Goal: Information Seeking & Learning: Learn about a topic

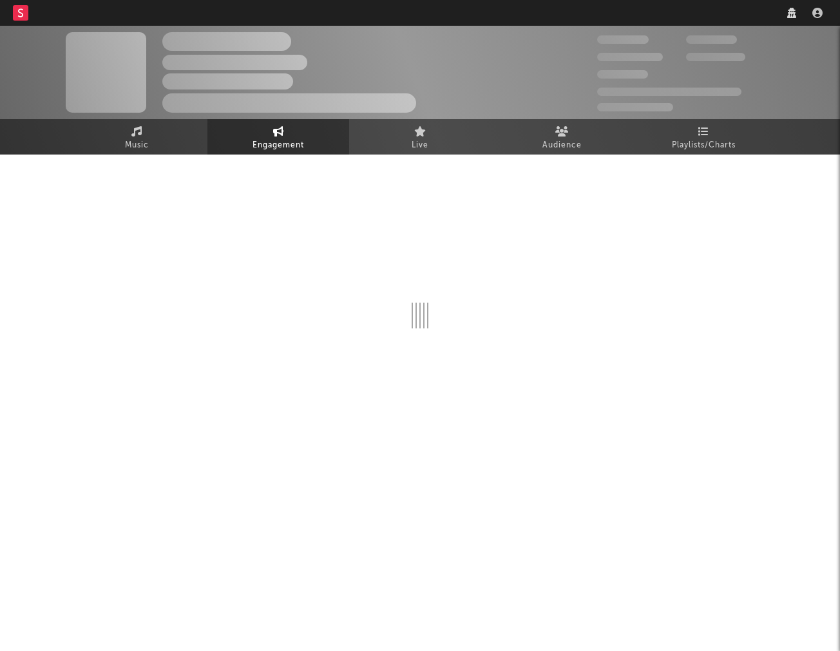
select select "1w"
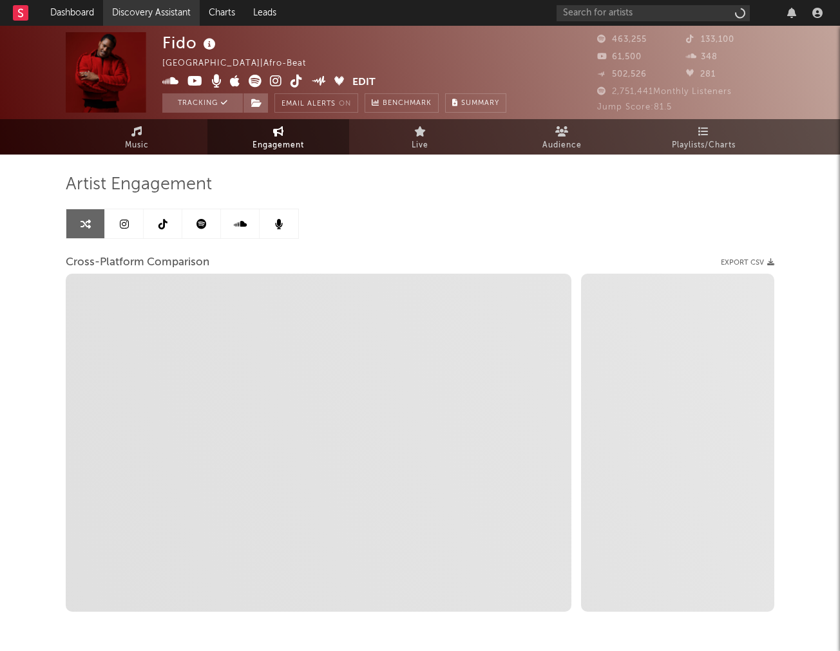
click at [156, 17] on link "Discovery Assistant" at bounding box center [151, 13] width 97 height 26
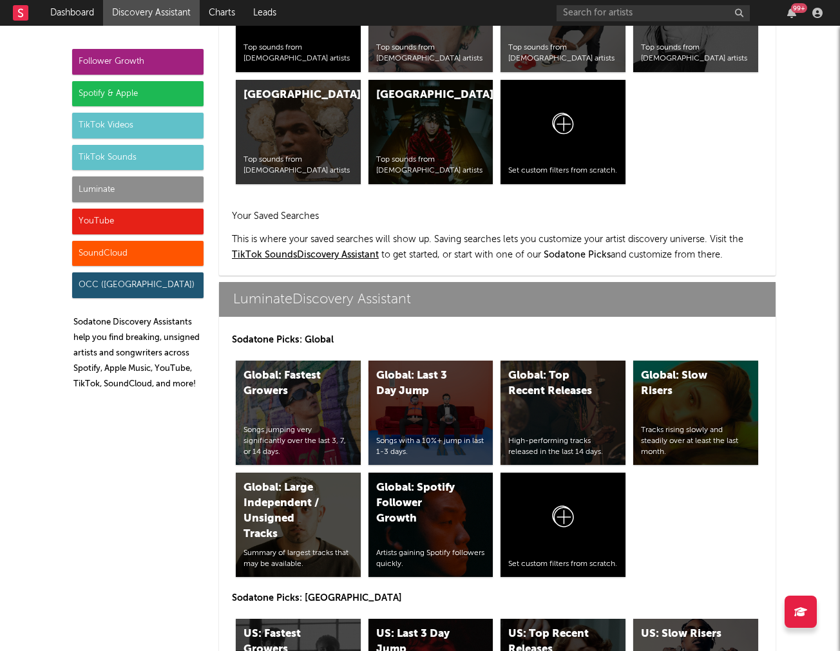
scroll to position [5549, 0]
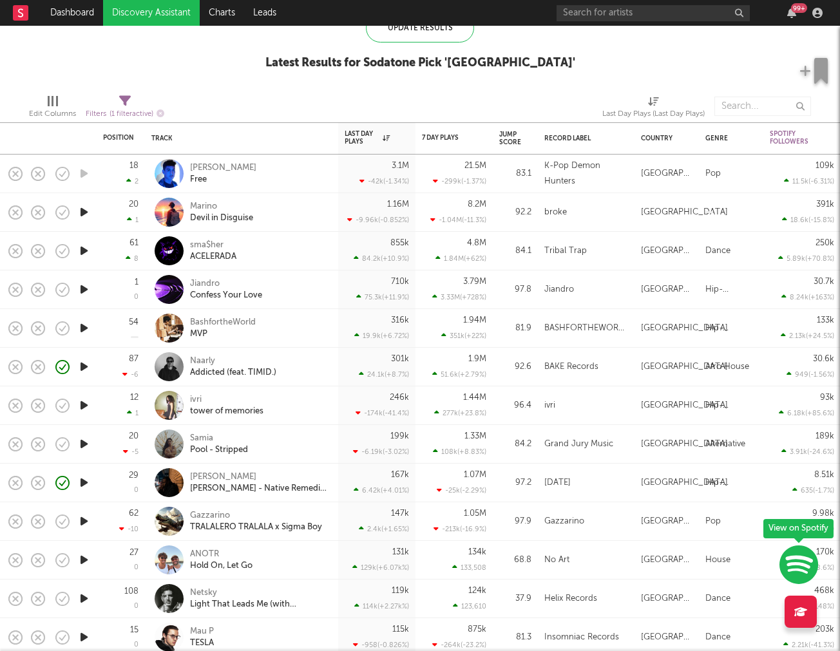
click at [317, 586] on div "Netsky Light That Leads Me (with Bebe Rexha)" at bounding box center [241, 599] width 180 height 38
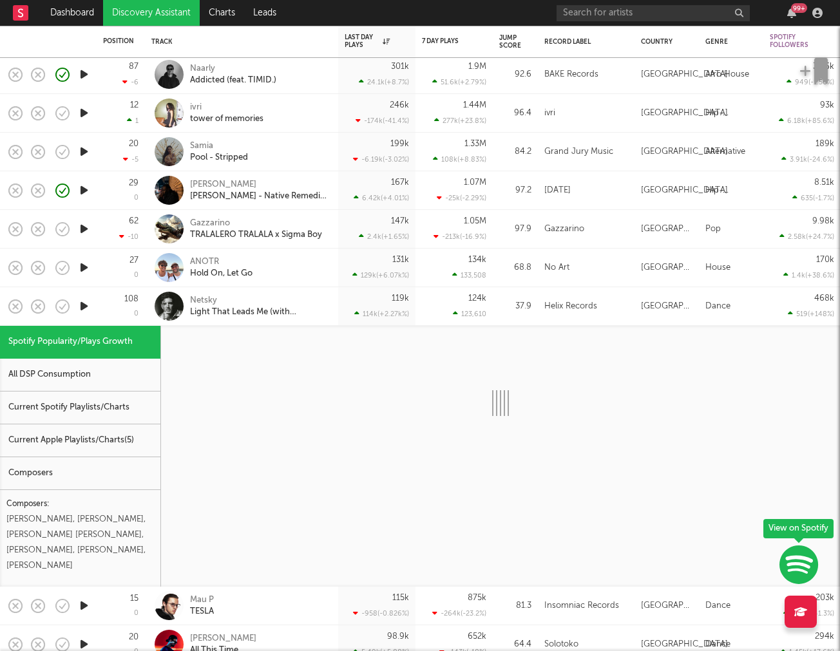
select select "1w"
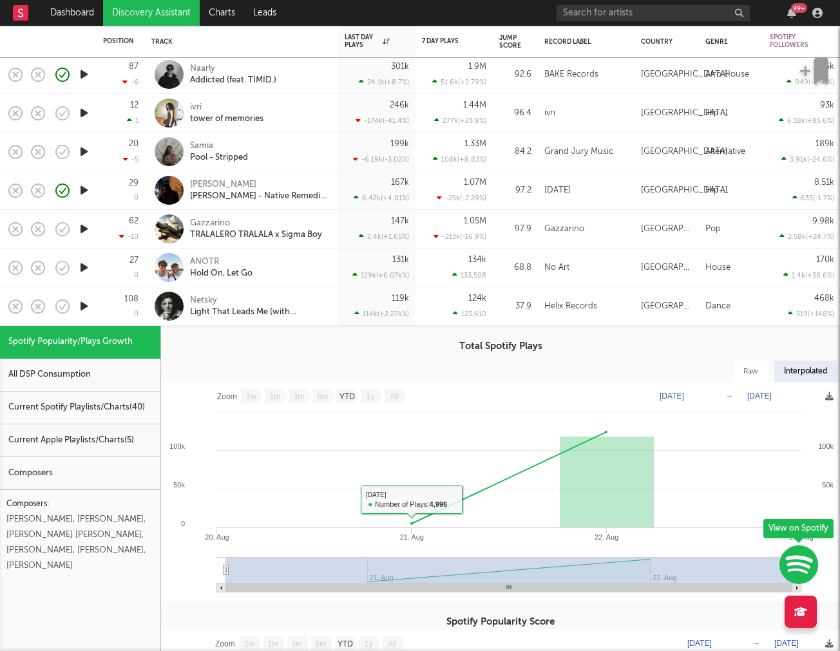
click at [116, 383] on div "All DSP Consumption" at bounding box center [80, 375] width 160 height 33
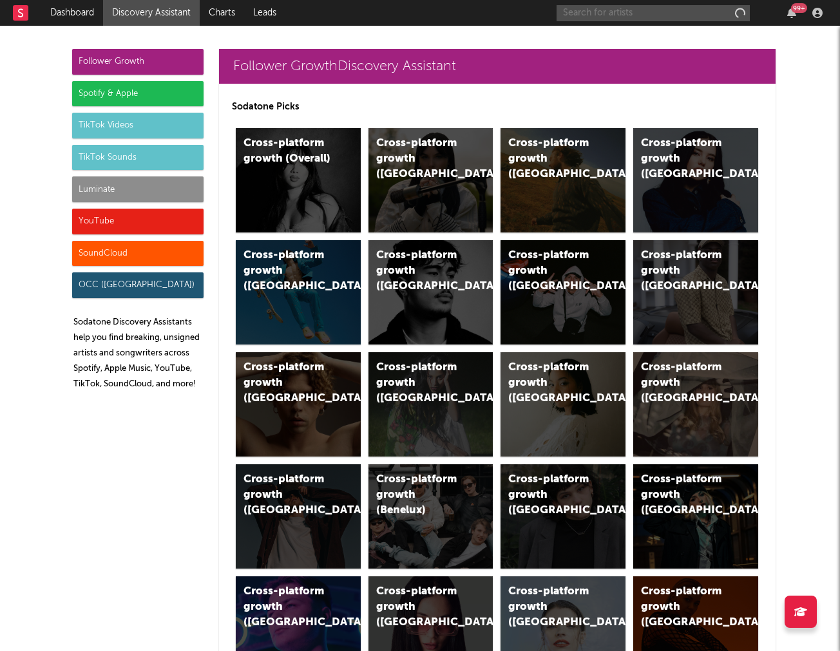
click at [693, 18] on input "text" at bounding box center [652, 13] width 193 height 16
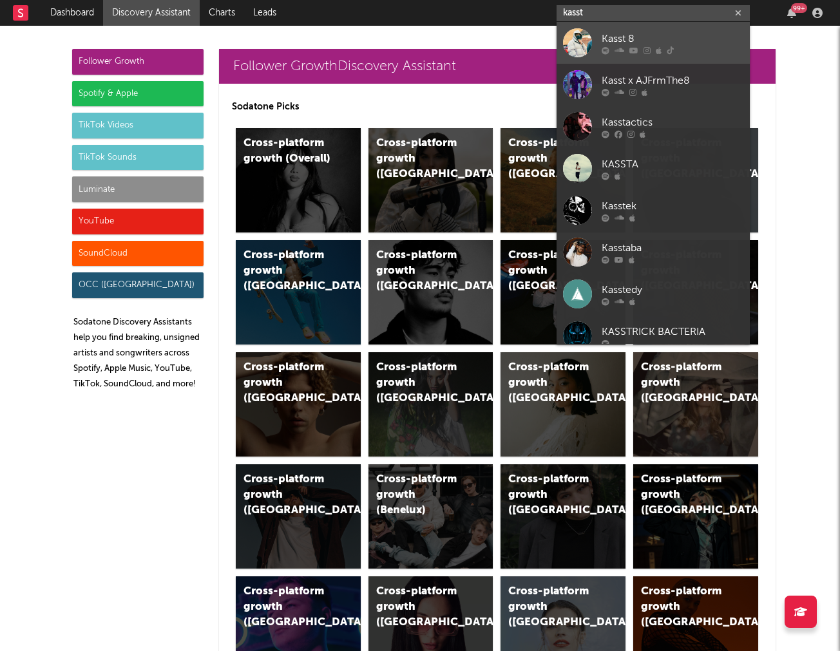
type input "kasst"
click at [612, 36] on div "Kasst 8" at bounding box center [673, 38] width 142 height 15
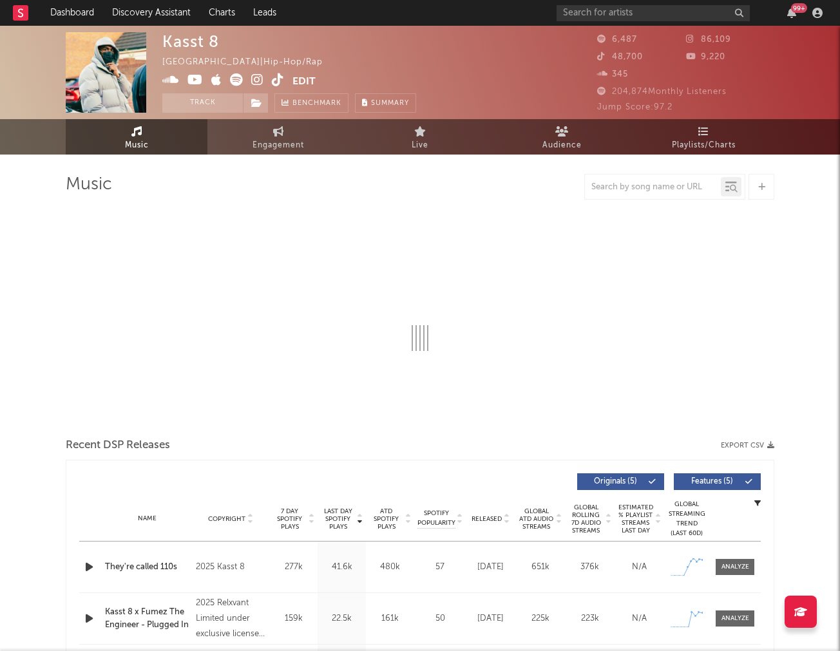
select select "1w"
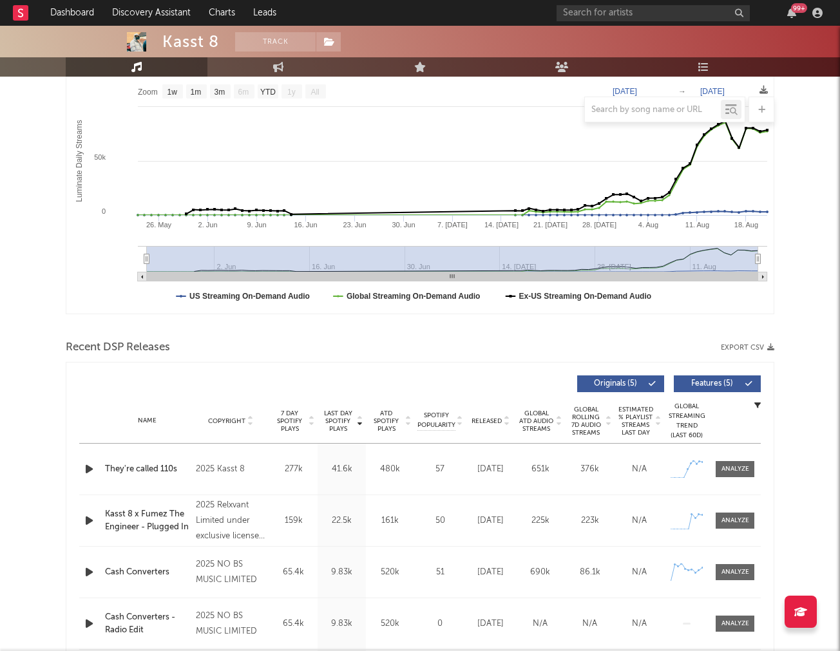
scroll to position [269, 0]
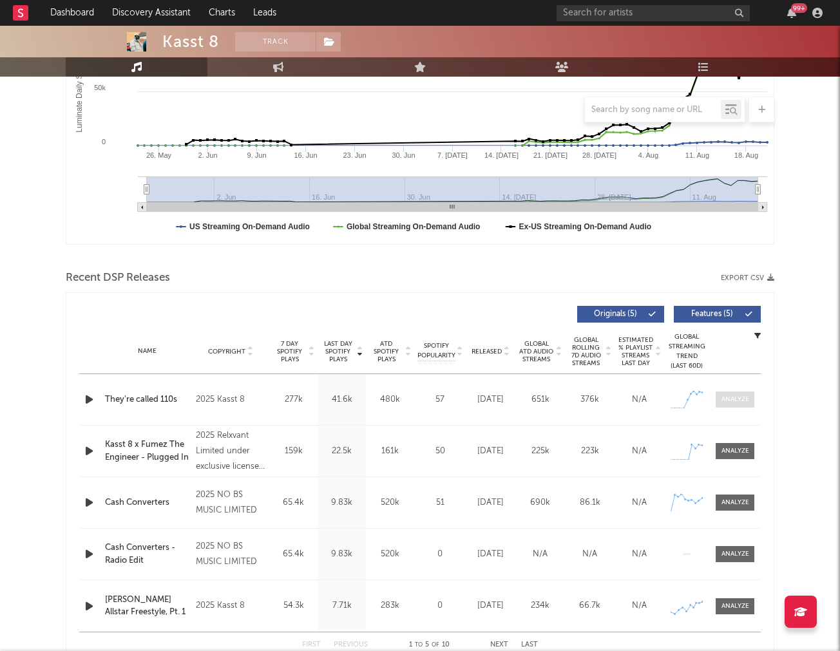
drag, startPoint x: 739, startPoint y: 406, endPoint x: 730, endPoint y: 391, distance: 17.0
click at [738, 405] on span at bounding box center [735, 400] width 39 height 16
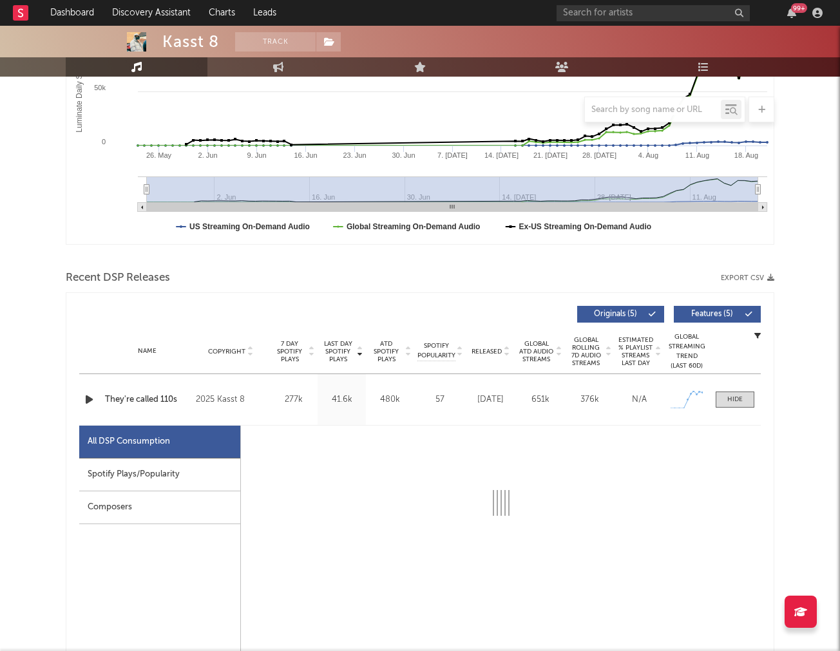
click at [221, 476] on div "Spotify Plays/Popularity" at bounding box center [159, 475] width 161 height 33
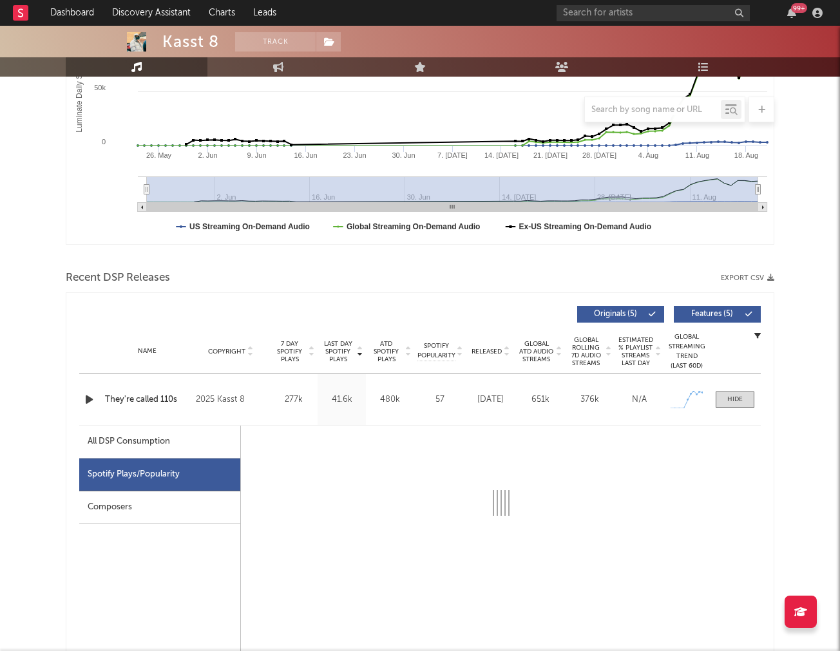
select select "1w"
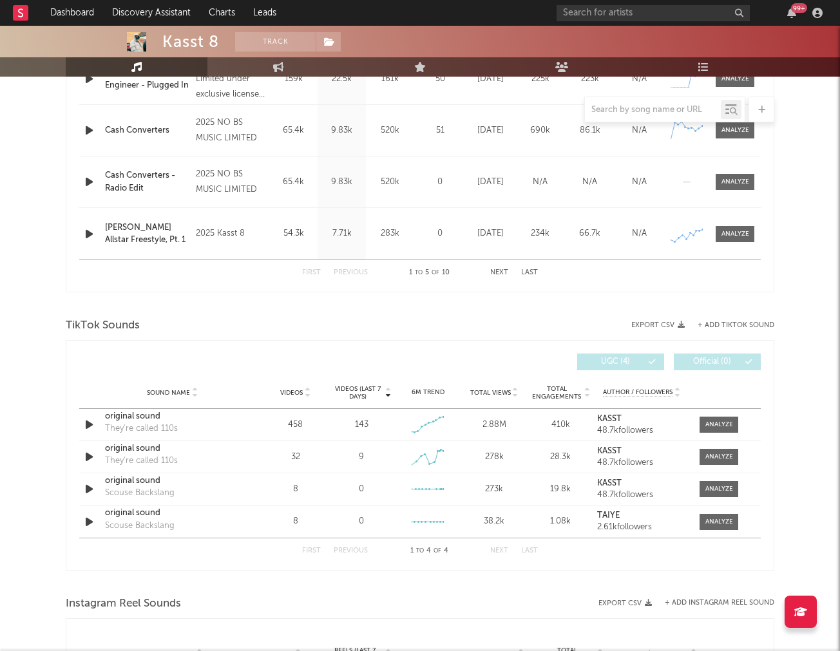
scroll to position [1325, 0]
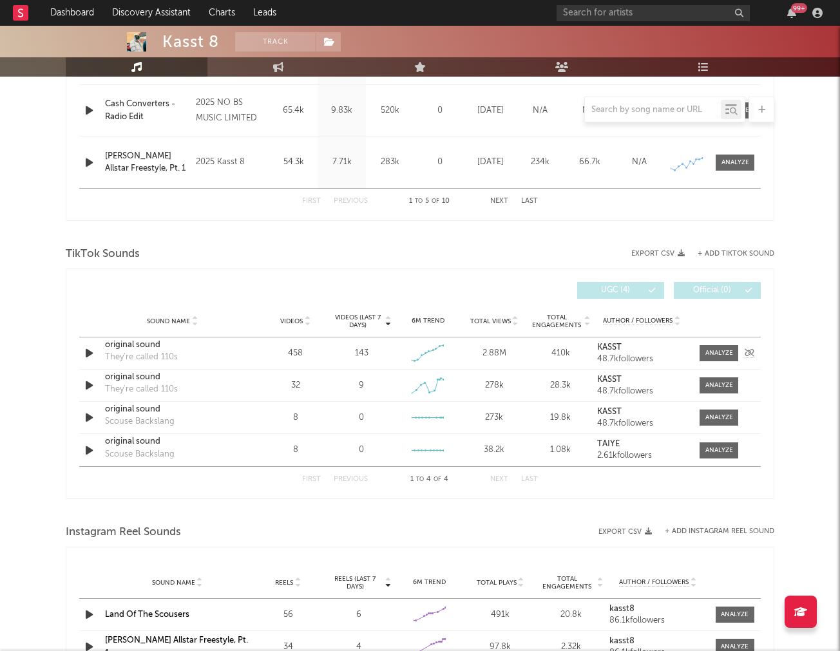
click at [88, 354] on icon "button" at bounding box center [89, 353] width 14 height 16
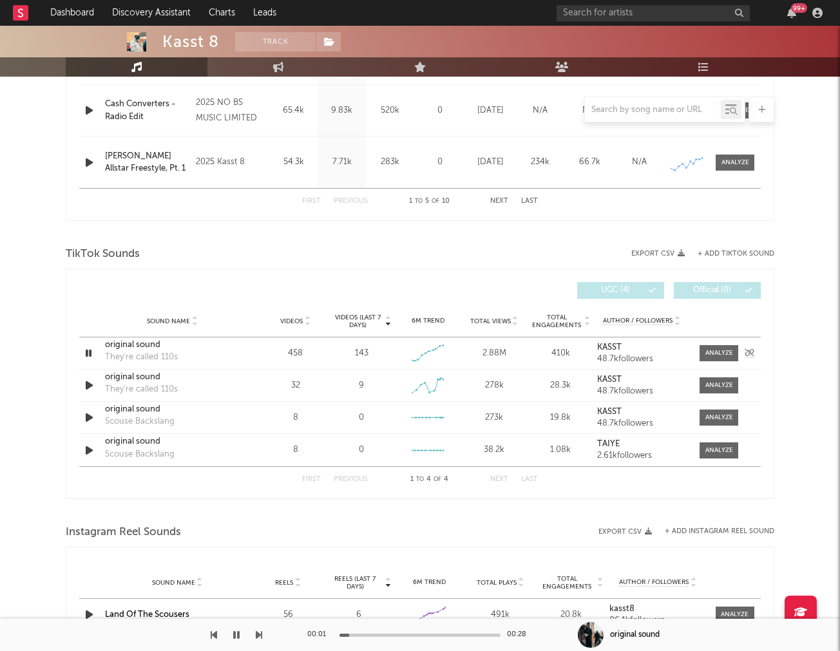
click at [88, 354] on icon "button" at bounding box center [88, 353] width 12 height 16
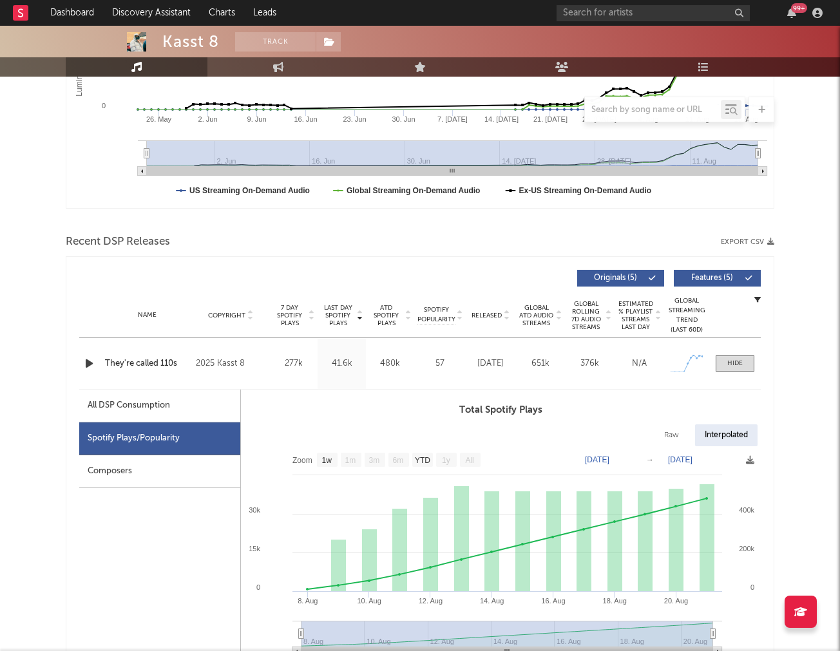
scroll to position [0, 0]
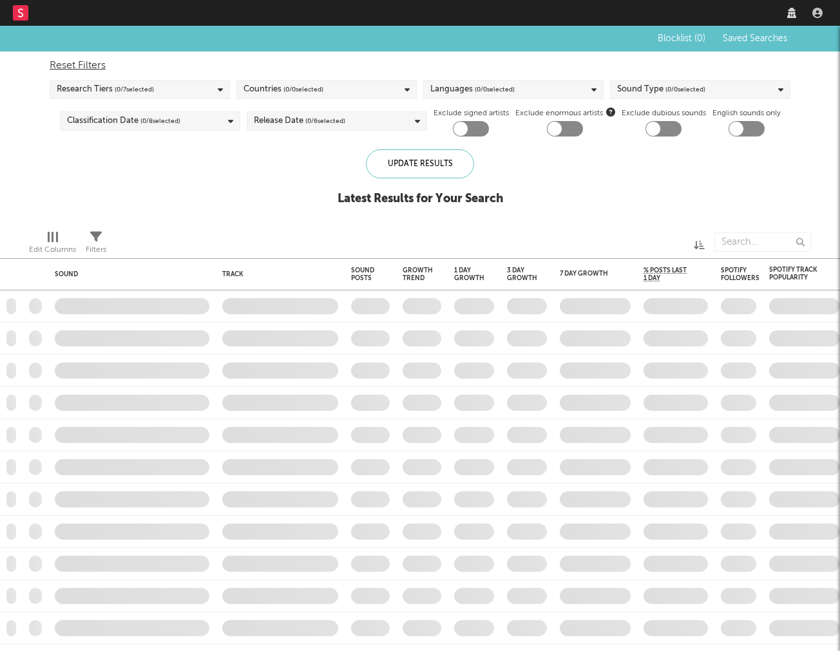
checkbox input "true"
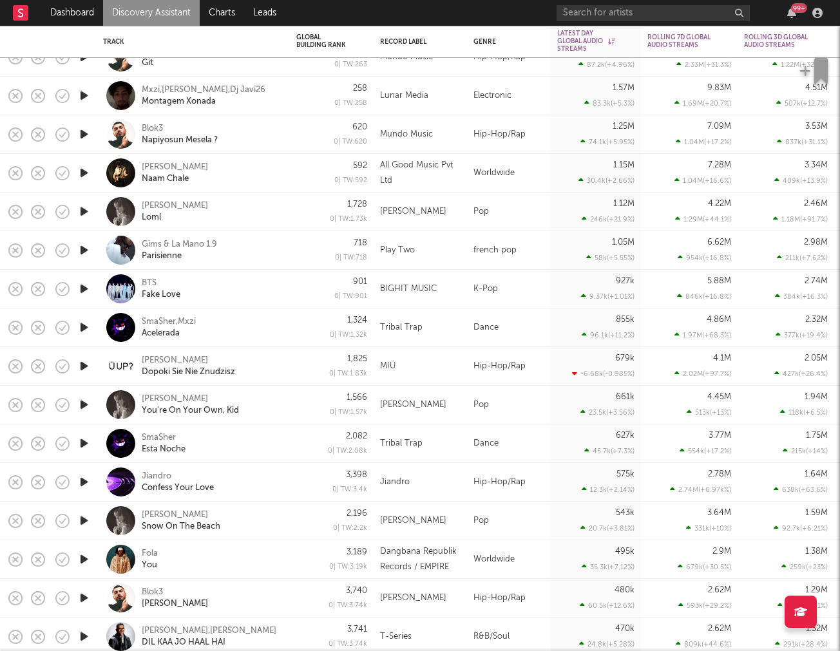
click at [81, 563] on icon "button" at bounding box center [84, 559] width 14 height 16
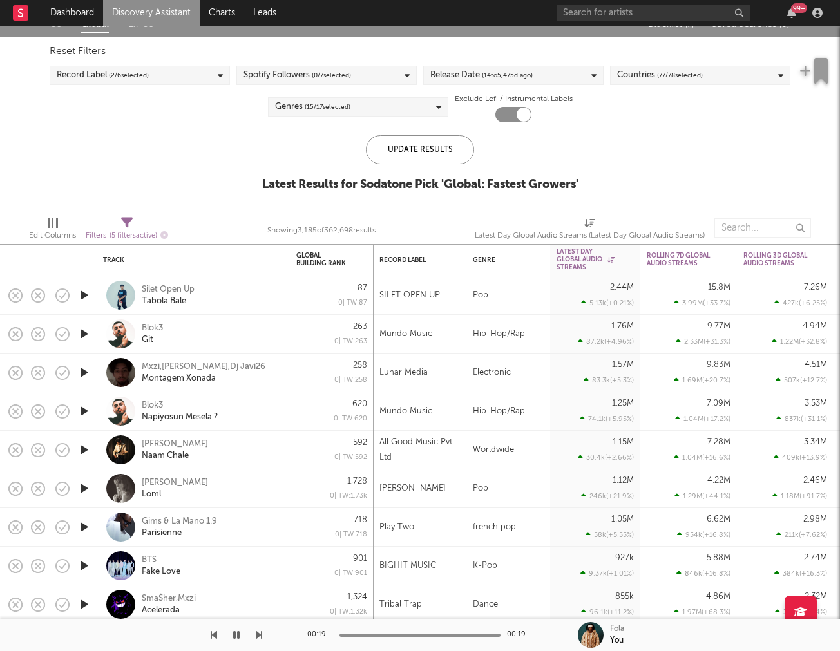
click at [86, 296] on icon "button" at bounding box center [84, 295] width 14 height 16
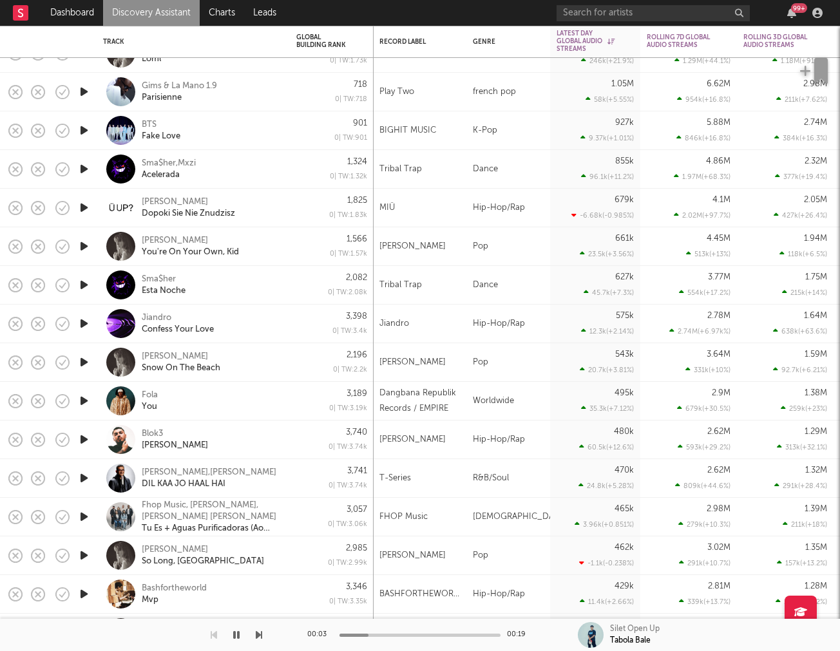
click at [81, 399] on icon "button" at bounding box center [84, 401] width 14 height 16
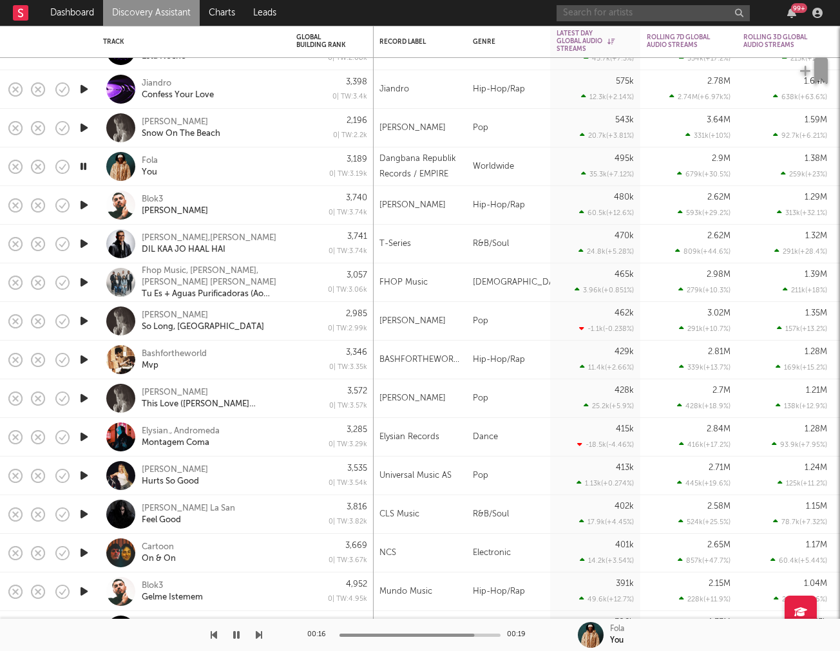
click at [708, 11] on input "text" at bounding box center [652, 13] width 193 height 16
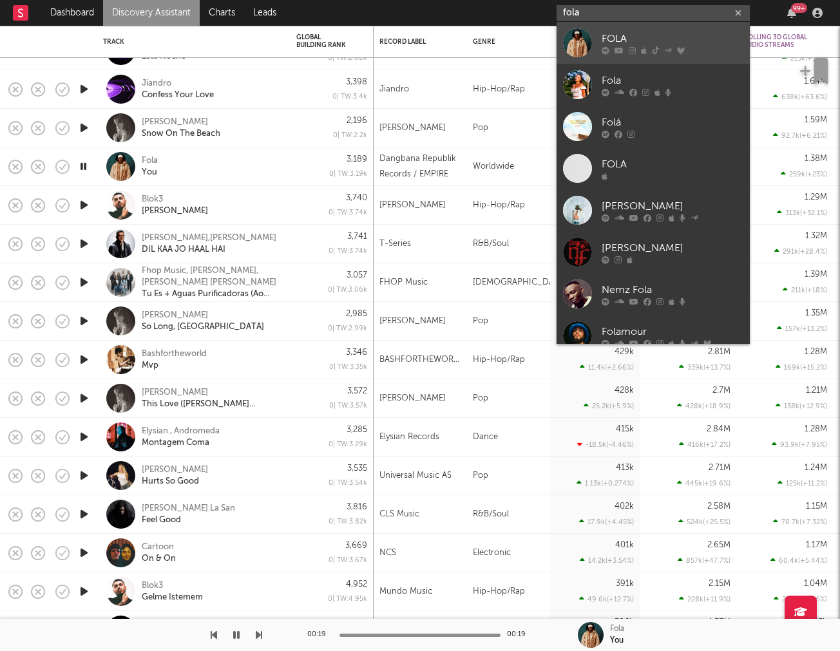
type input "fola"
click at [598, 40] on link "FOLA" at bounding box center [652, 43] width 193 height 42
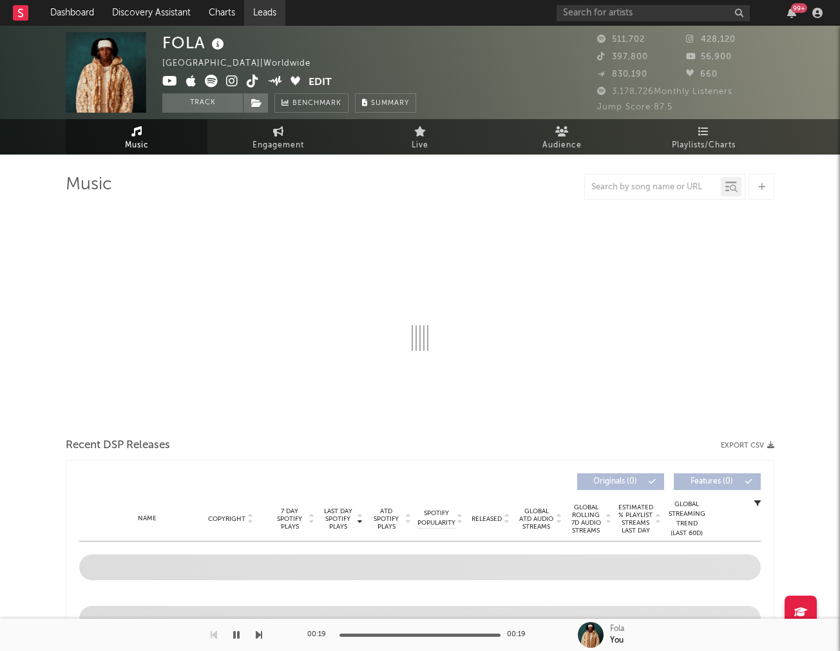
select select "6m"
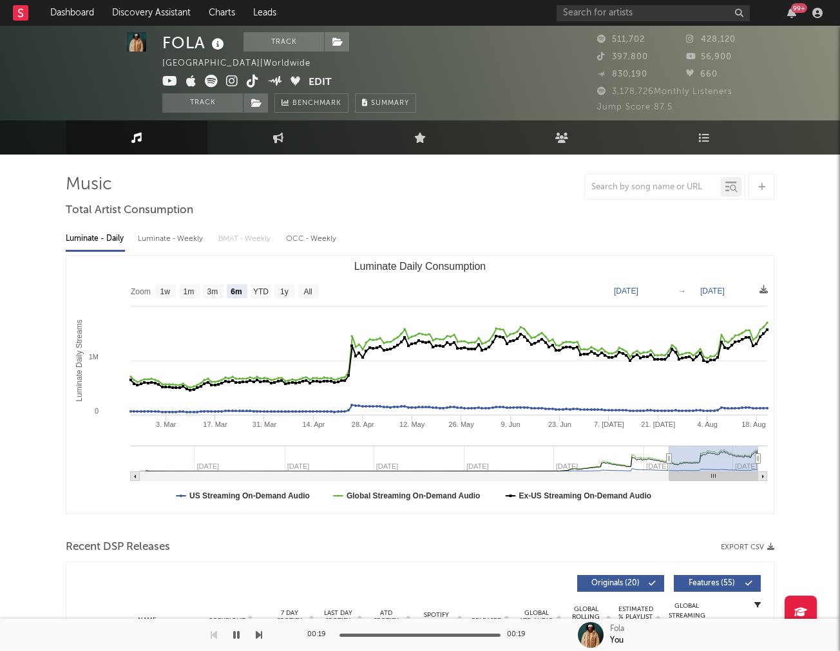
scroll to position [325, 0]
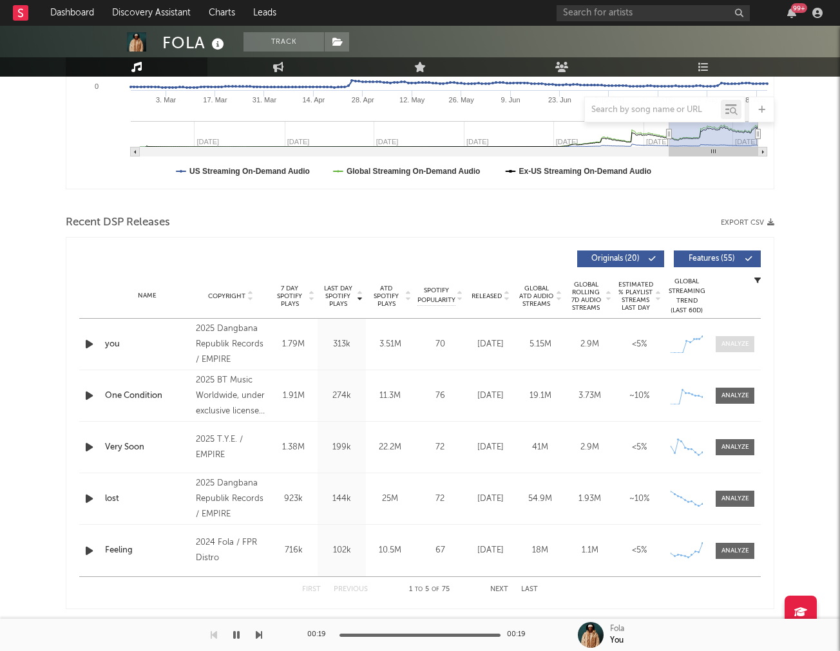
drag, startPoint x: 727, startPoint y: 344, endPoint x: 720, endPoint y: 337, distance: 9.6
click at [727, 344] on div at bounding box center [735, 344] width 28 height 10
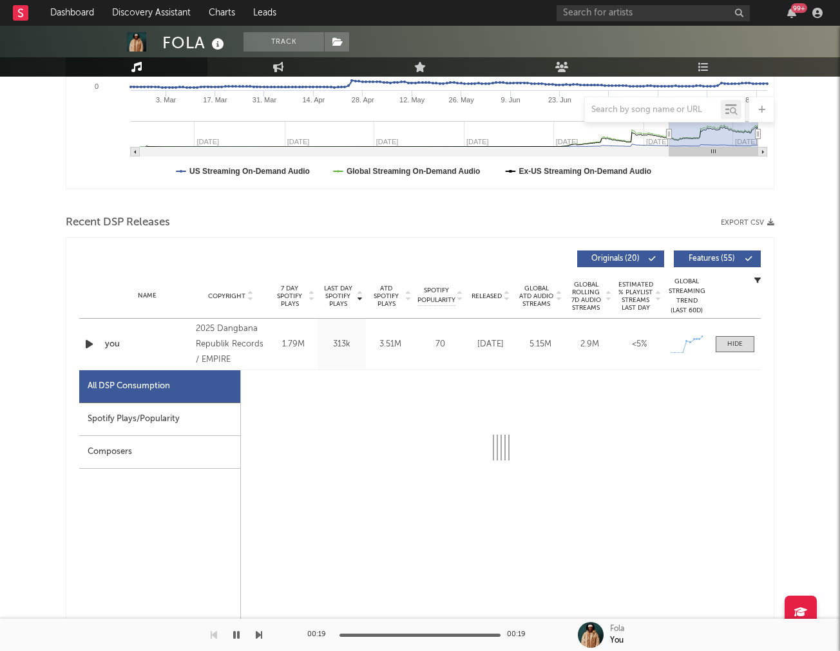
click at [112, 420] on div "Spotify Plays/Popularity" at bounding box center [159, 419] width 161 height 33
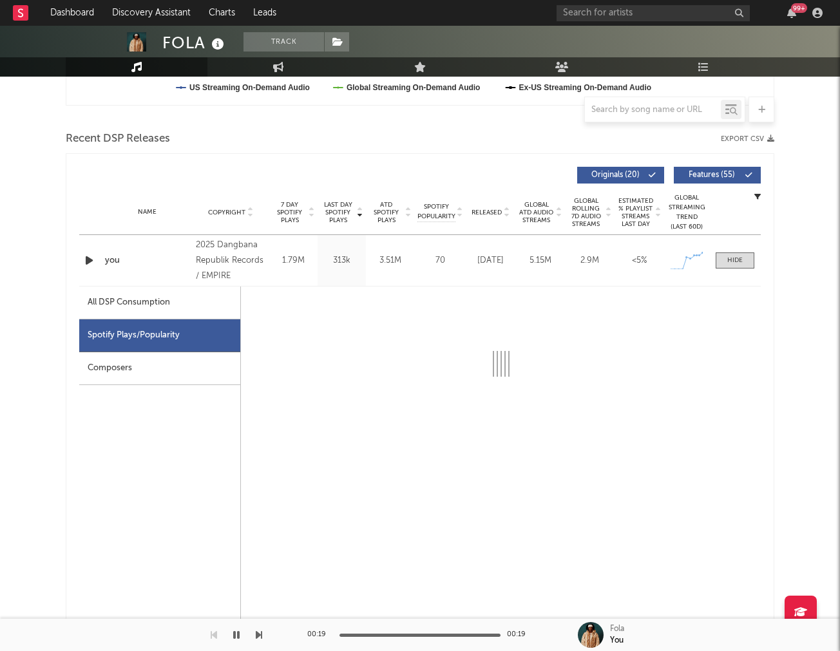
select select "1w"
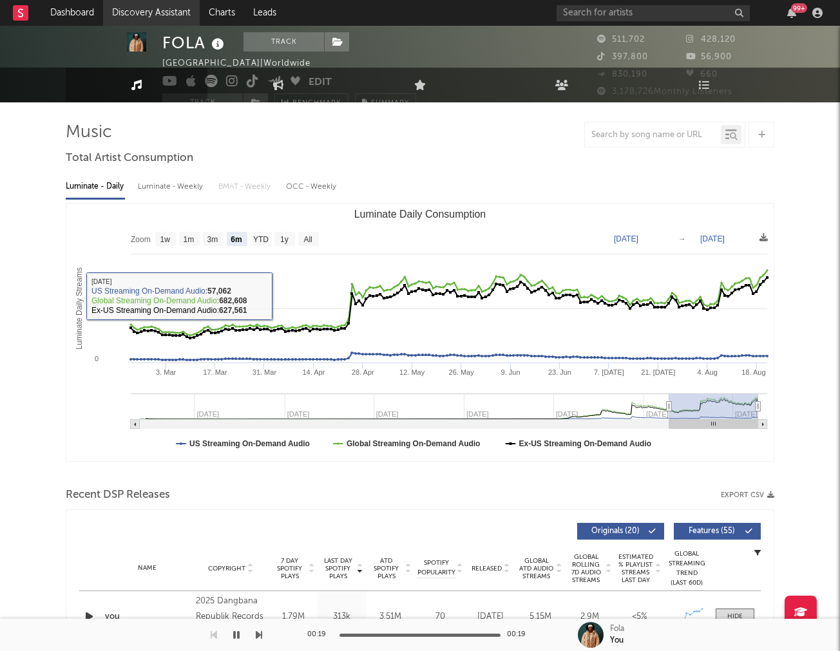
scroll to position [0, 0]
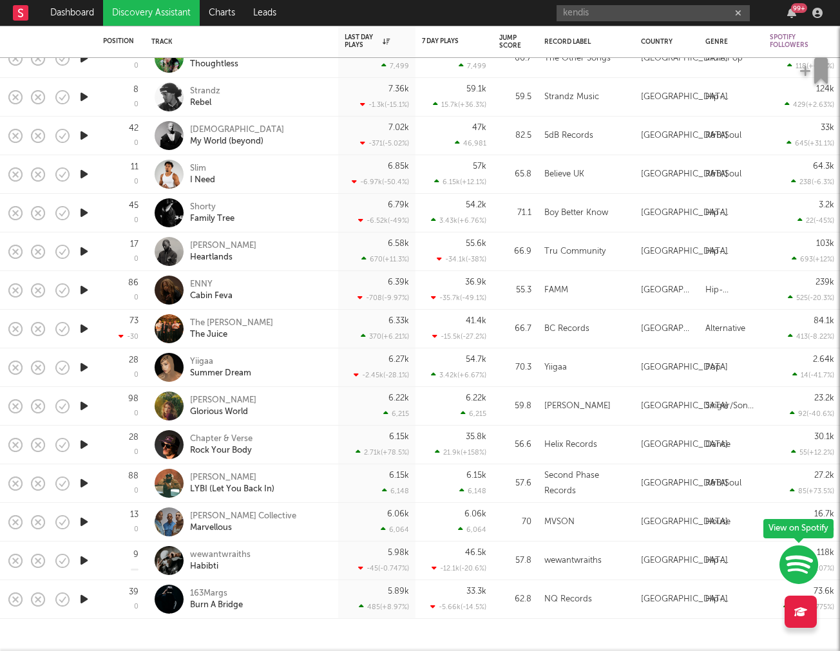
click at [635, 12] on input "kendis" at bounding box center [652, 13] width 193 height 16
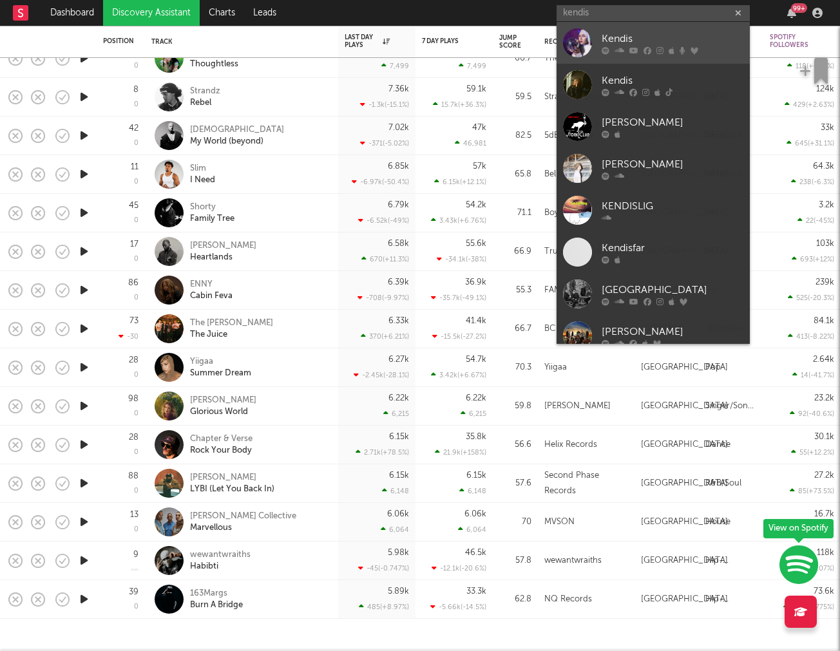
type input "kendis"
click at [612, 45] on div "Kendis" at bounding box center [673, 38] width 142 height 15
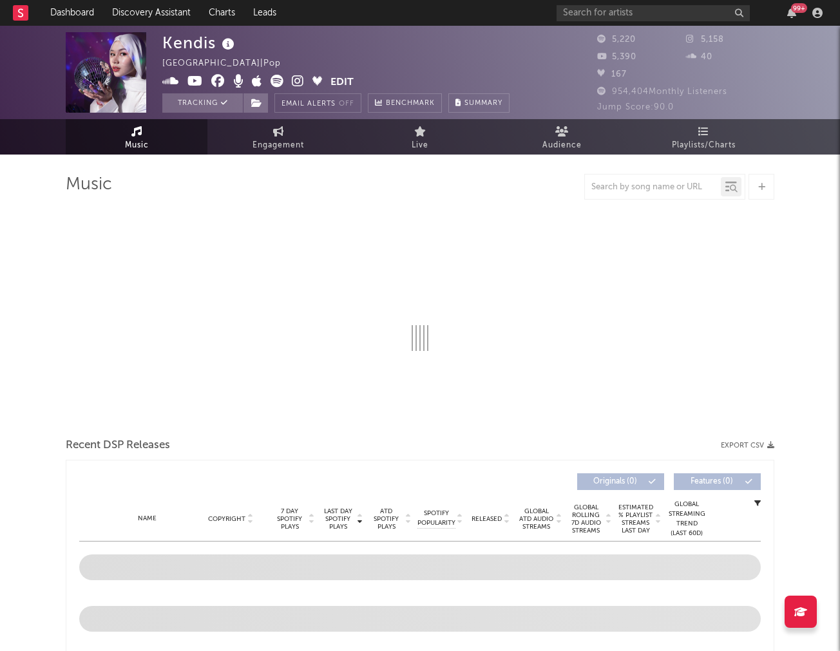
select select "6m"
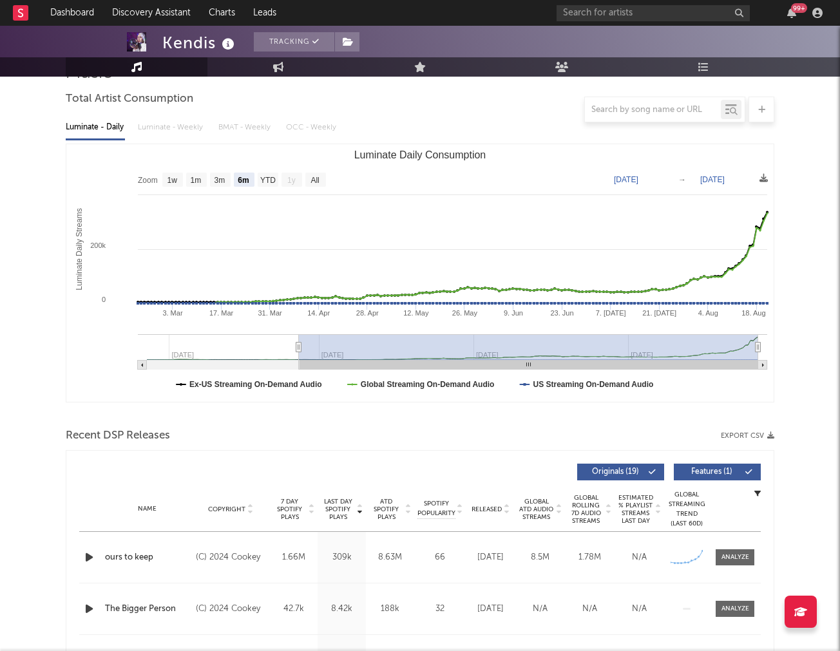
scroll to position [397, 0]
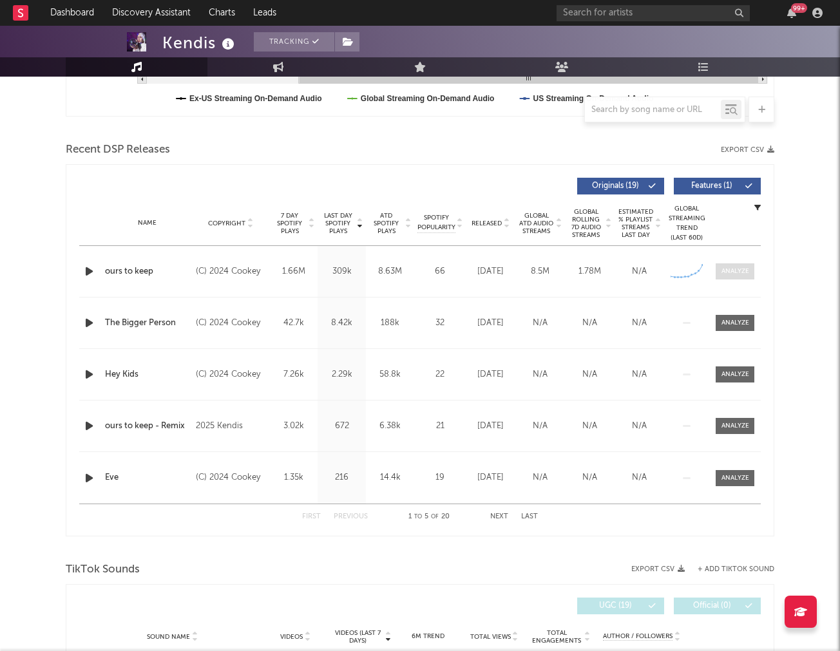
click at [728, 271] on div at bounding box center [735, 272] width 28 height 10
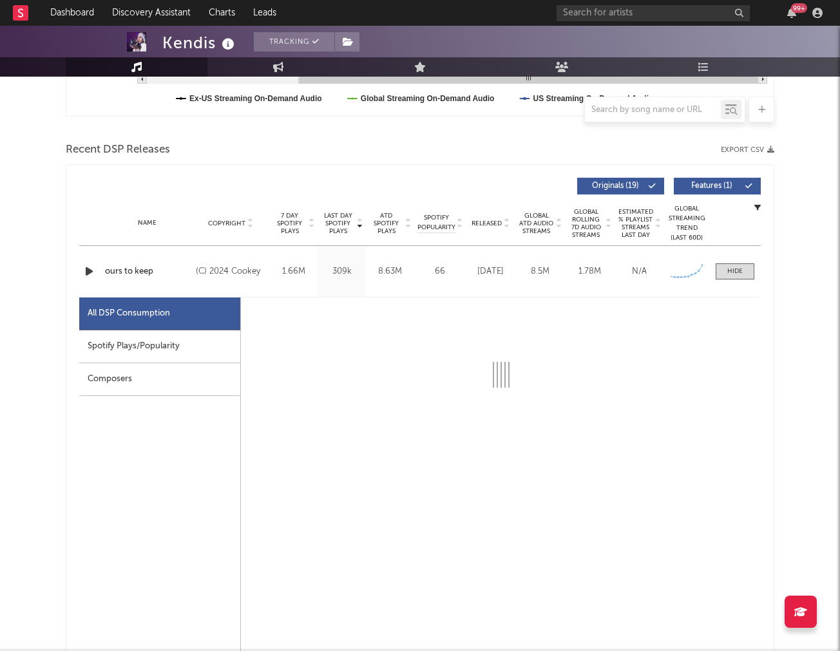
select select "6m"
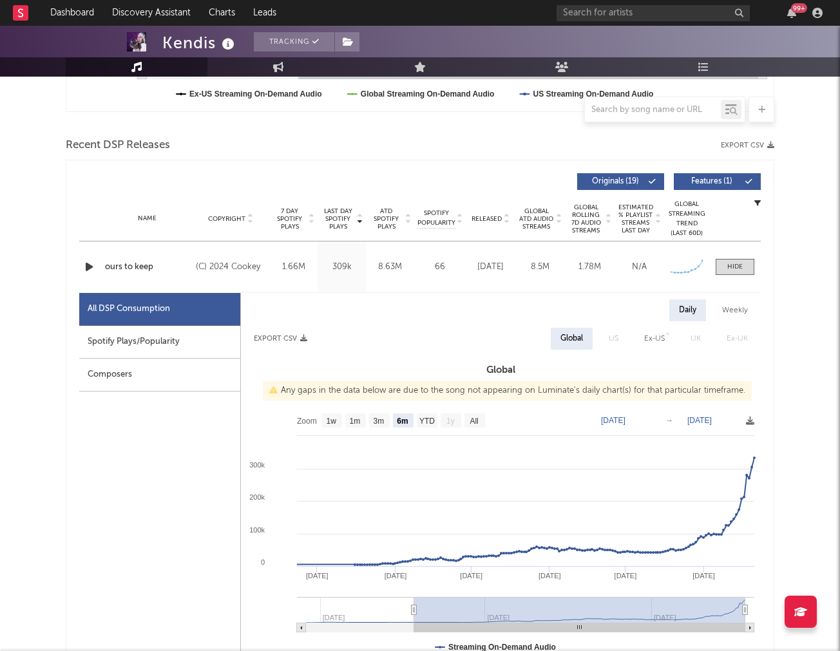
scroll to position [0, 0]
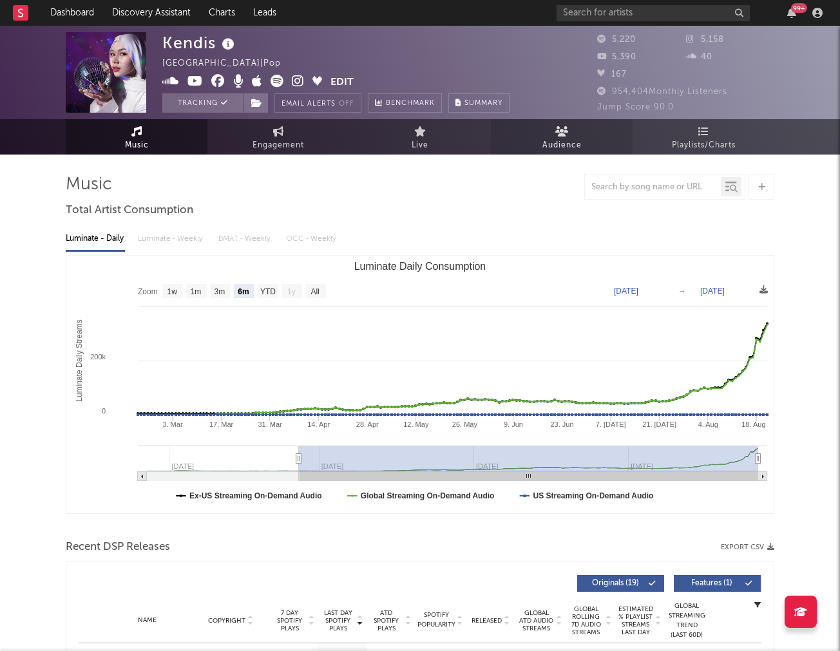
click at [571, 142] on span "Audience" at bounding box center [561, 145] width 39 height 15
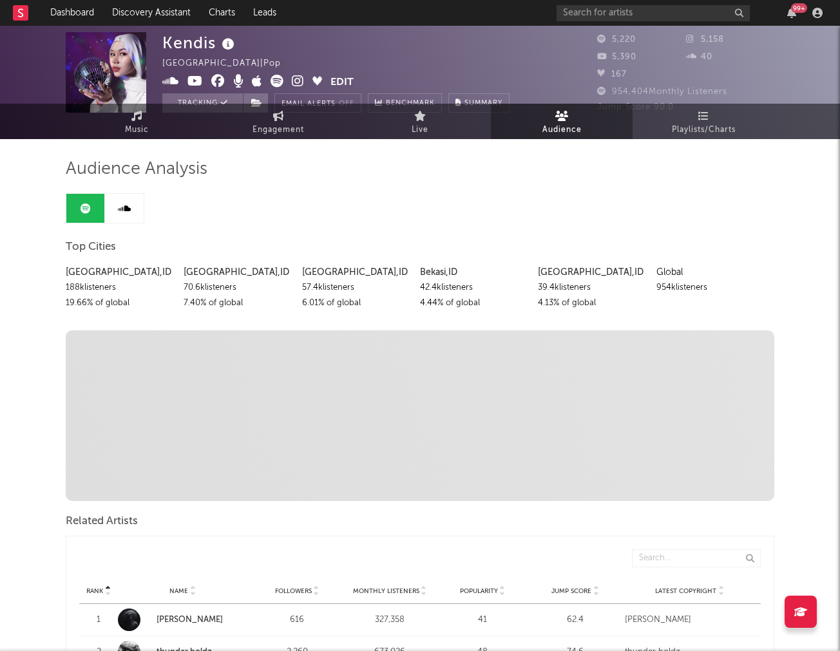
scroll to position [326, 0]
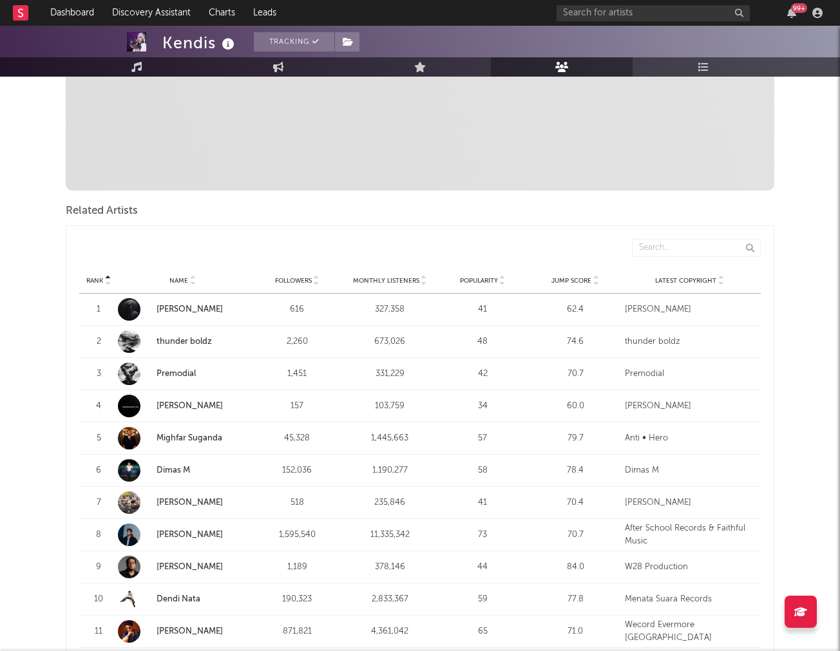
click at [395, 280] on span "Monthly Listeners" at bounding box center [386, 281] width 66 height 8
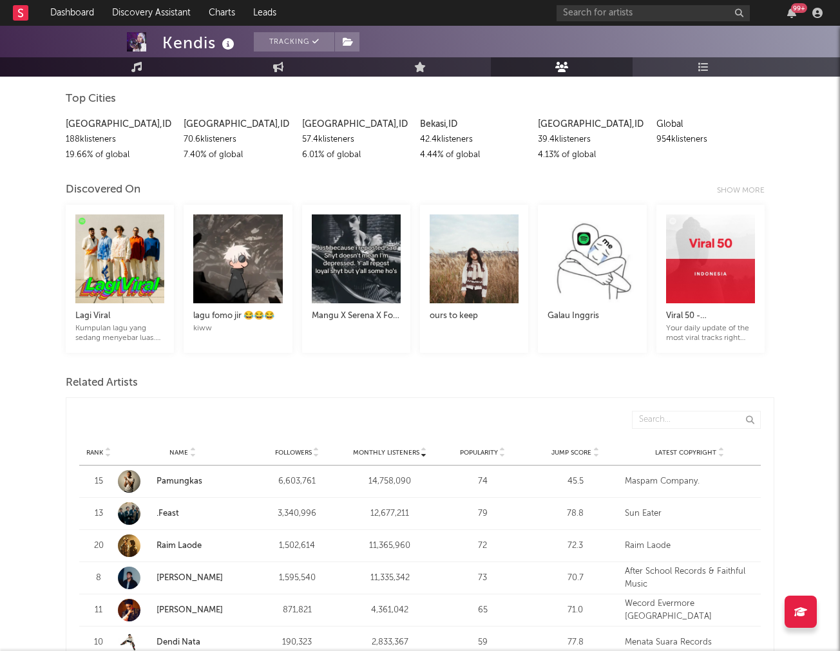
scroll to position [205, 0]
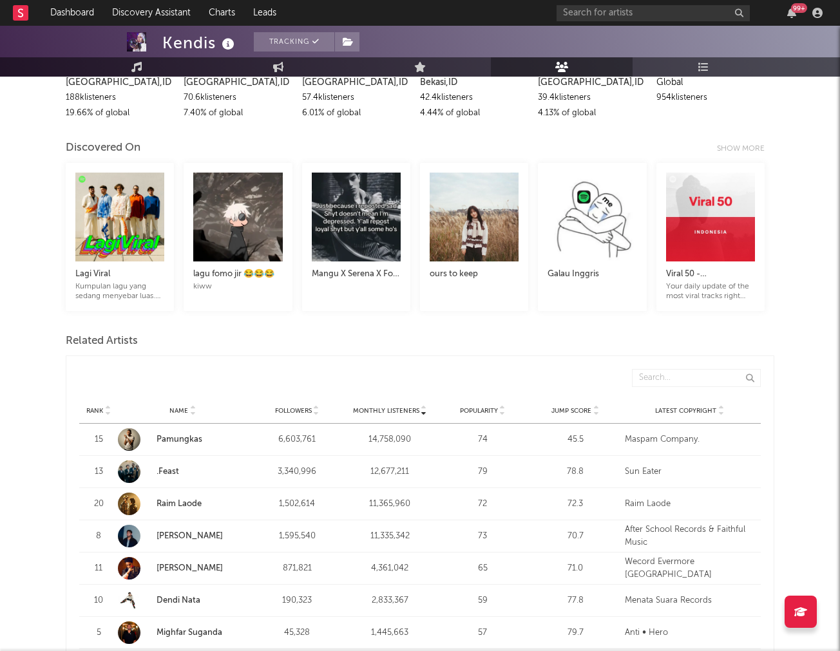
click at [221, 446] on link "Pamungkas" at bounding box center [182, 439] width 129 height 23
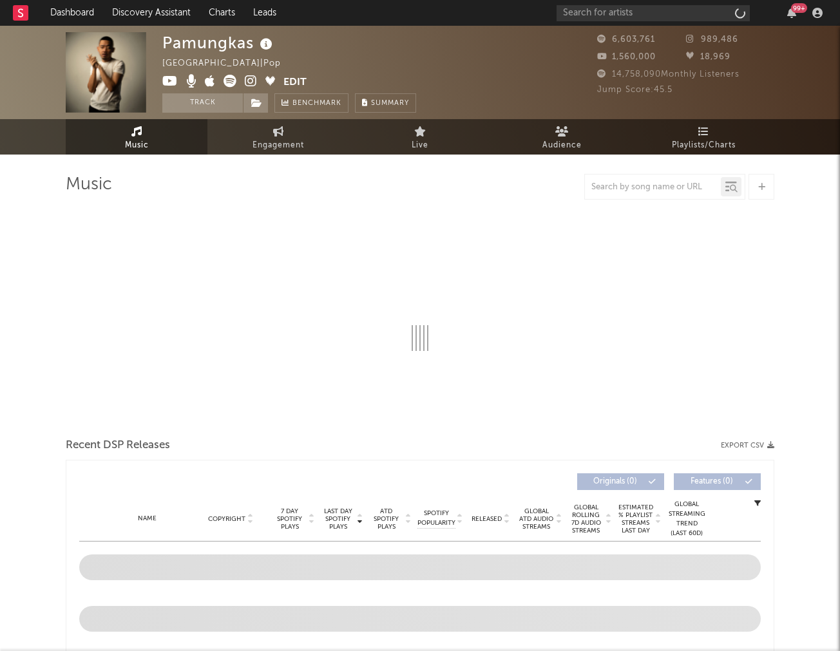
select select "6m"
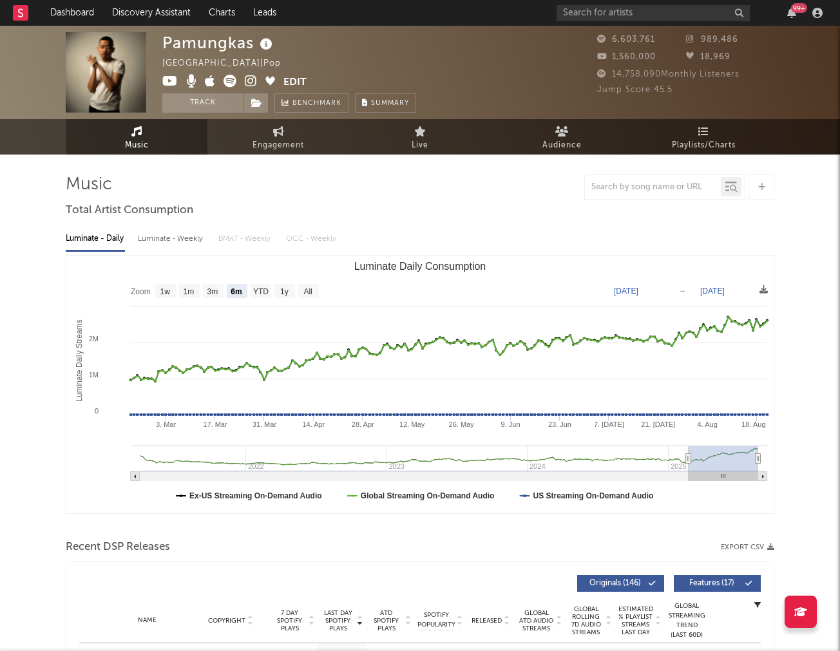
click at [650, 23] on div "99 +" at bounding box center [691, 13] width 270 height 26
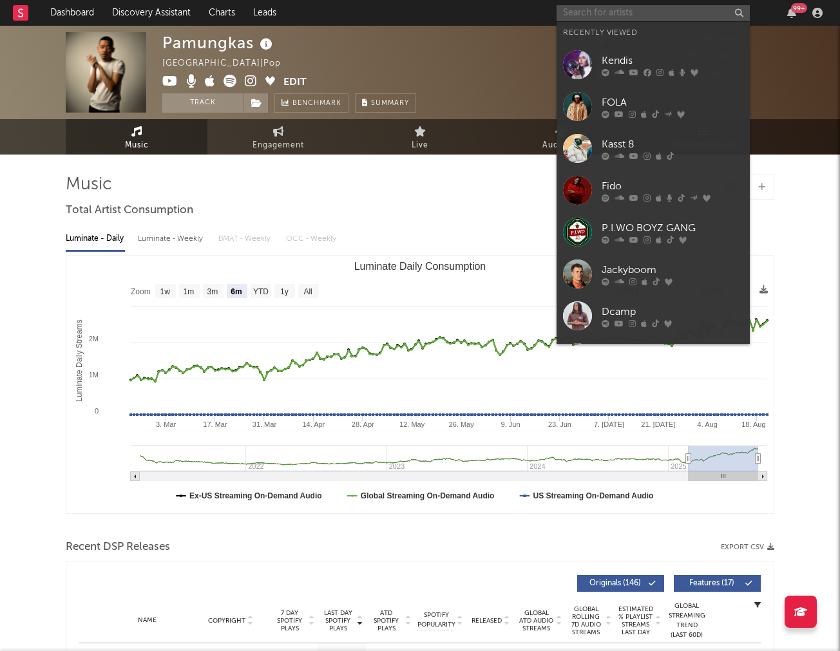
click at [652, 13] on input "text" at bounding box center [652, 13] width 193 height 16
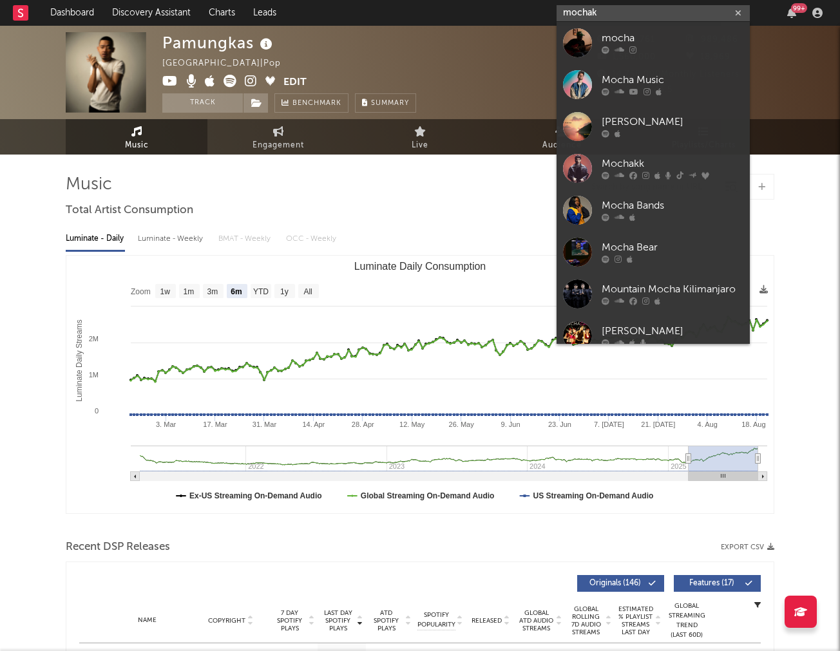
click at [623, 12] on input "mochak" at bounding box center [652, 13] width 193 height 16
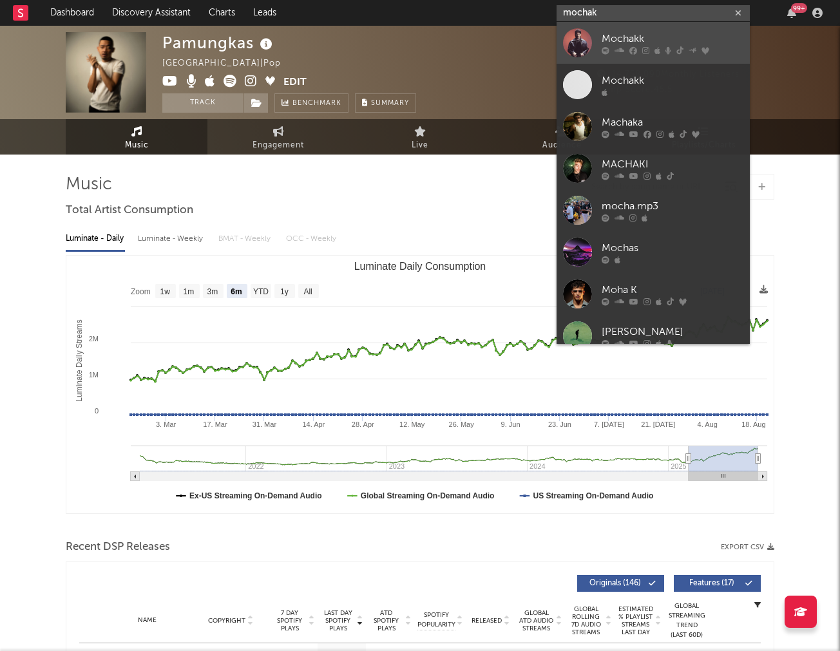
scroll to position [1, 0]
type input "mochak"
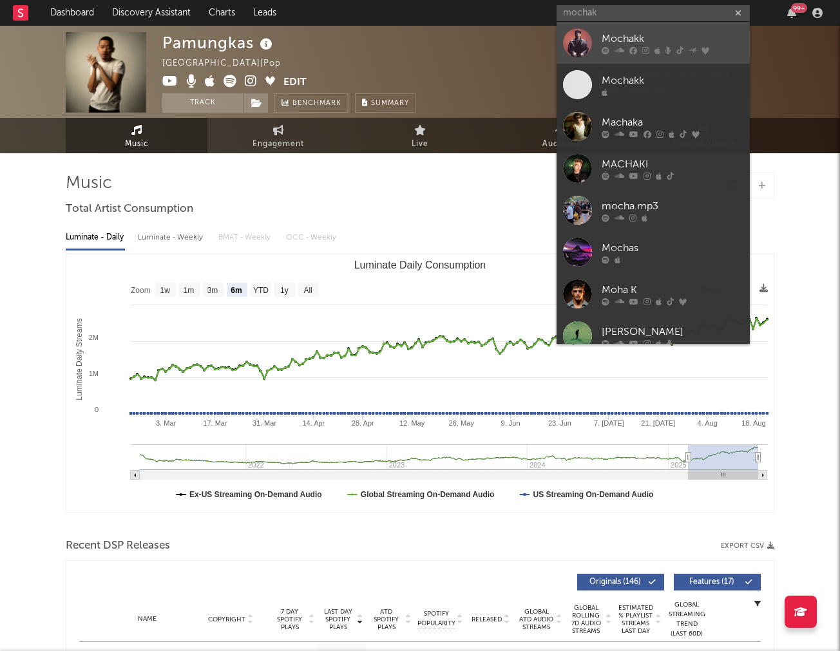
click at [621, 37] on div "Mochakk" at bounding box center [673, 38] width 142 height 15
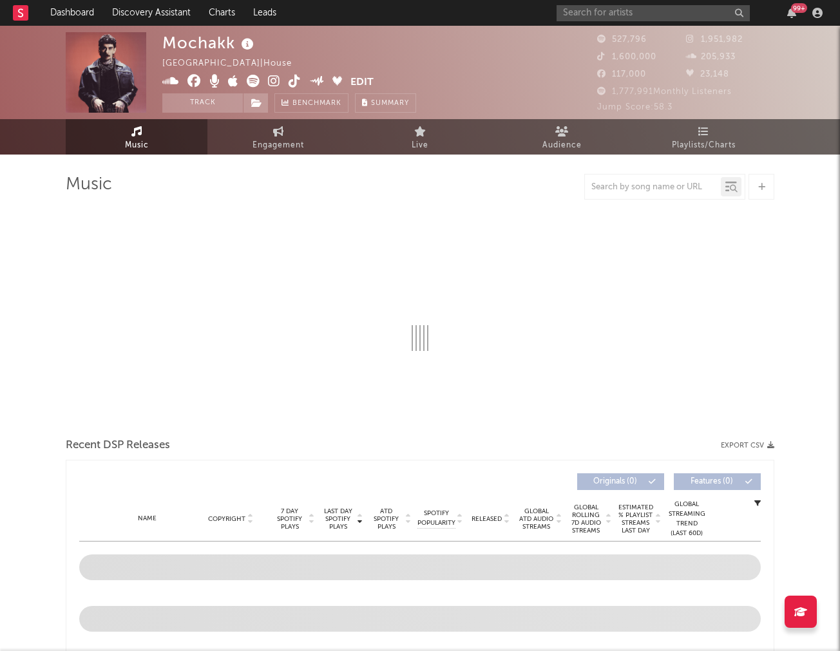
select select "6m"
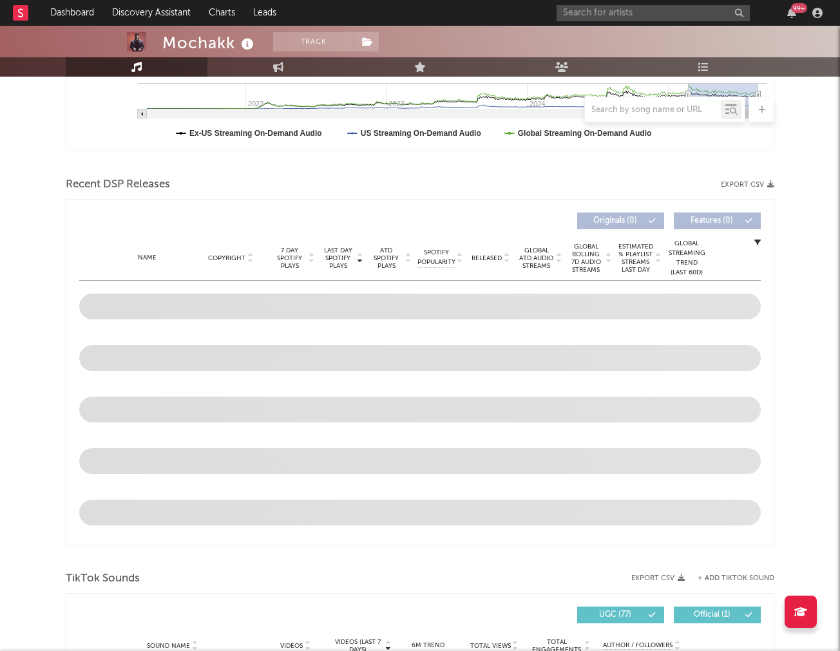
scroll to position [363, 0]
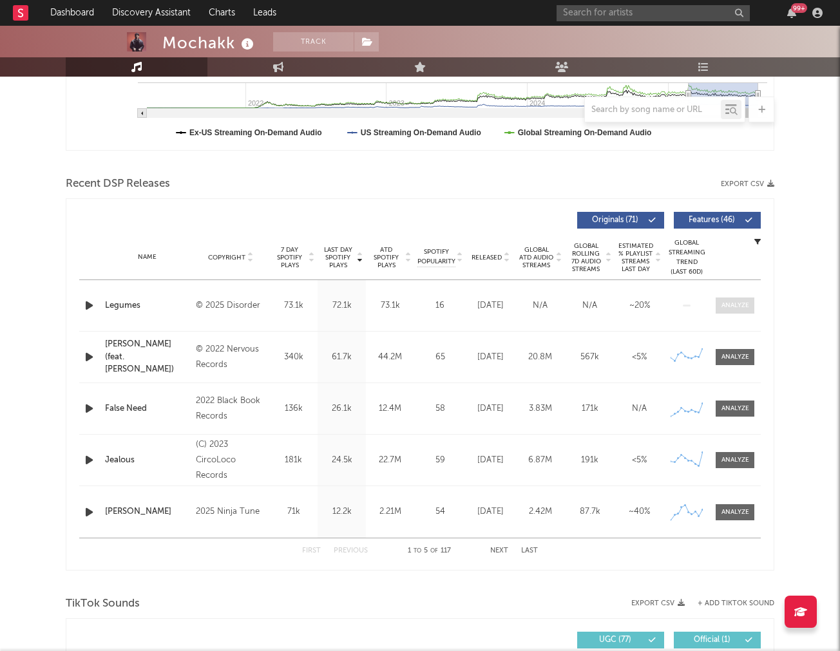
click at [731, 303] on div at bounding box center [735, 306] width 28 height 10
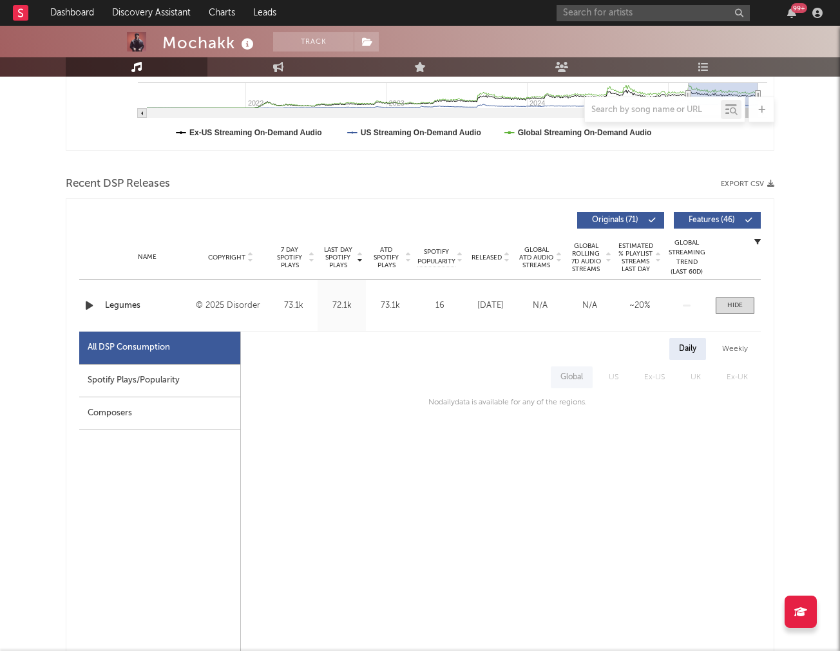
click at [153, 379] on div "Spotify Plays/Popularity" at bounding box center [159, 381] width 161 height 33
select select "1w"
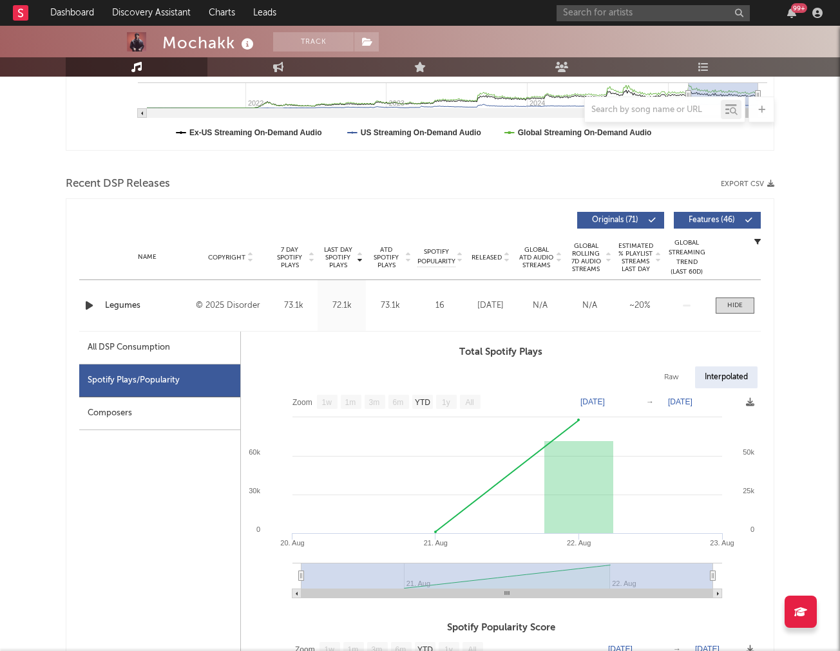
scroll to position [442, 0]
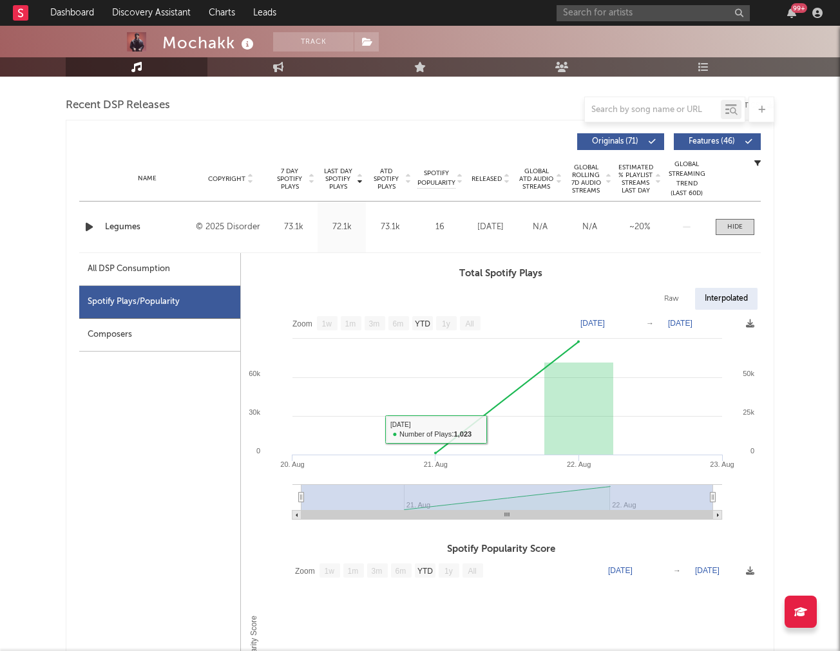
click at [138, 259] on div "All DSP Consumption" at bounding box center [159, 269] width 161 height 33
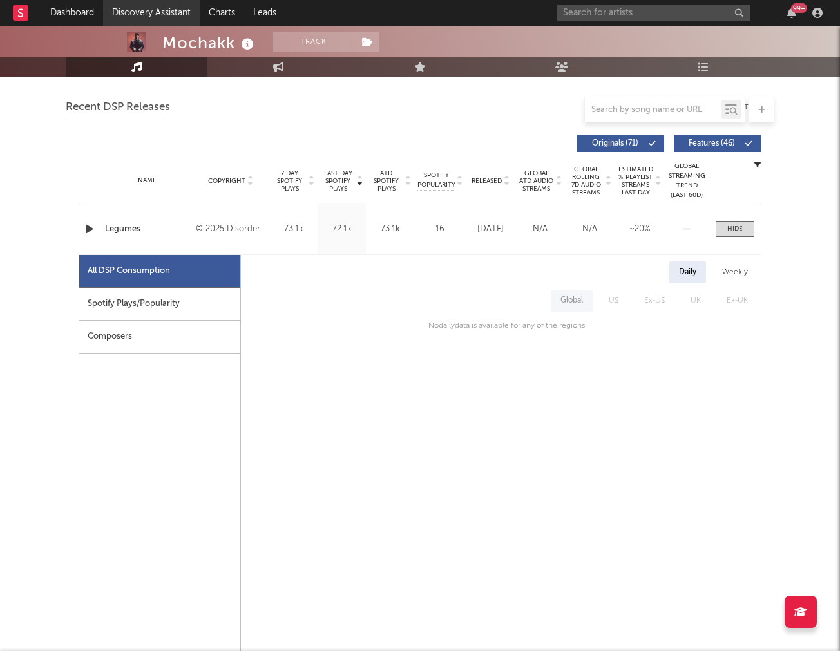
click at [145, 14] on link "Discovery Assistant" at bounding box center [151, 13] width 97 height 26
